Goal: Task Accomplishment & Management: Complete application form

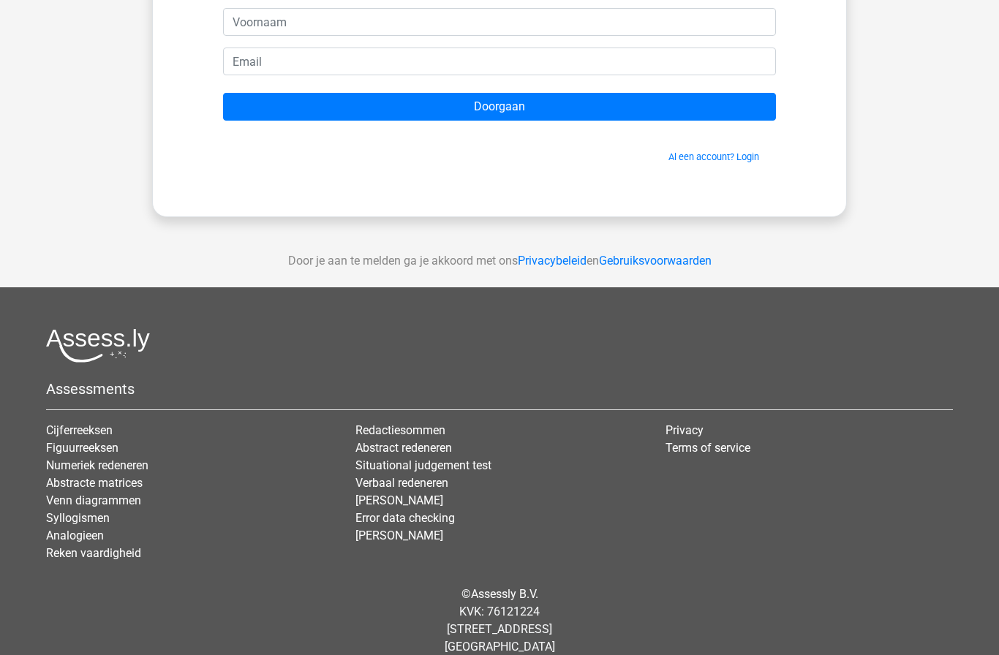
scroll to position [162, 0]
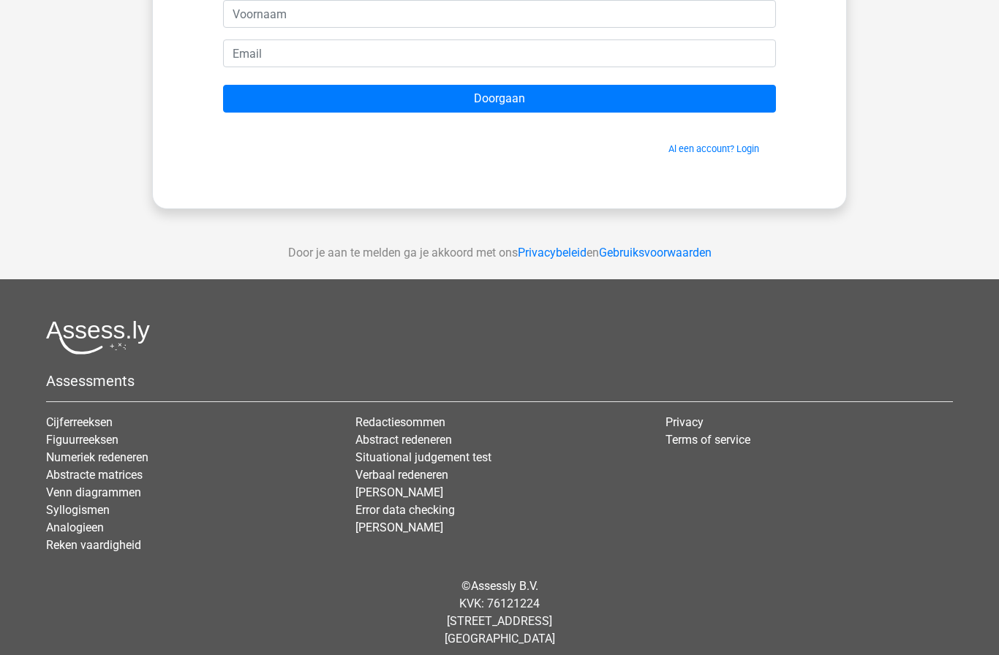
click at [841, 145] on div "Maak je gratis account aan om je resultaten op te slaan Doorgaan Al een account…" at bounding box center [499, 63] width 695 height 292
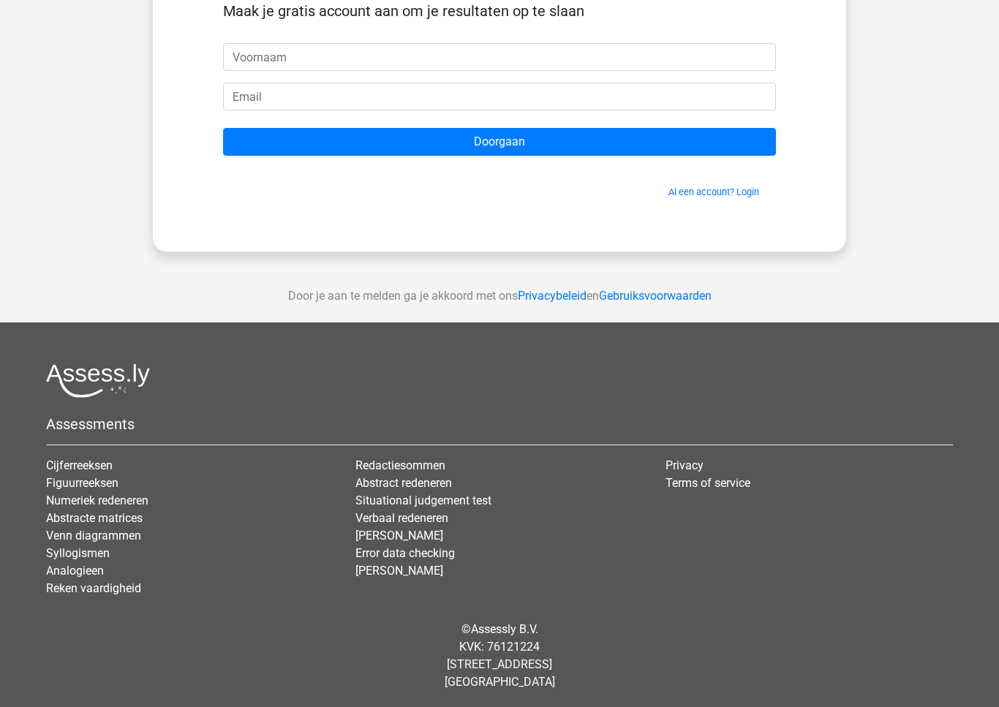
scroll to position [120, 0]
